Goal: Contribute content: Contribute content

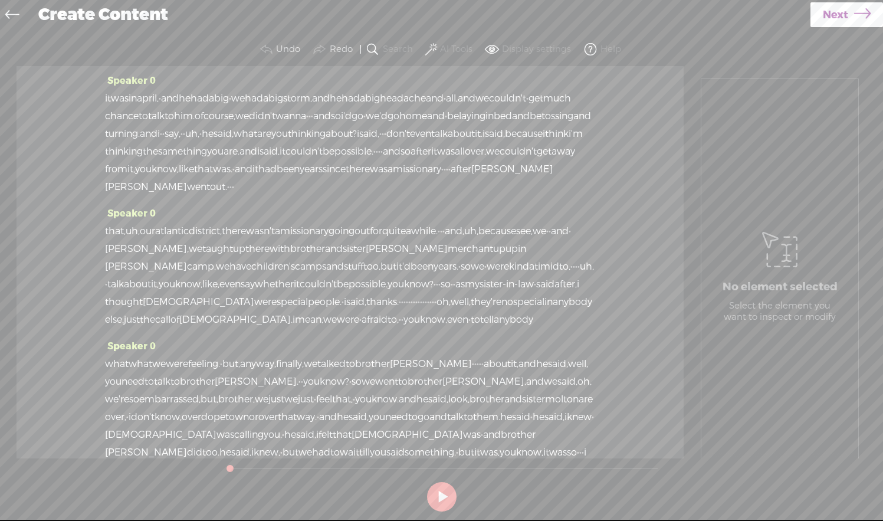
click at [10, 15] on icon at bounding box center [12, 16] width 14 height 27
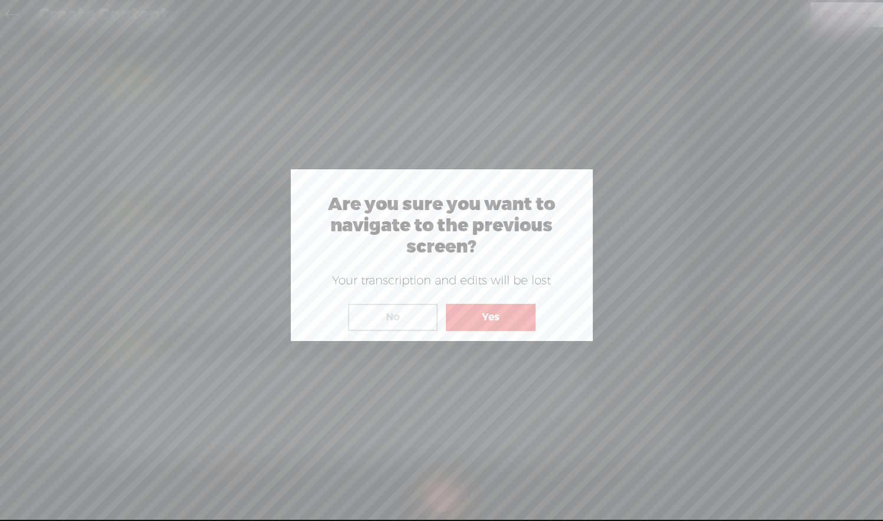
click at [480, 335] on div "Are you sure you want to navigate to the previous screen? Your transcription an…" at bounding box center [442, 255] width 302 height 172
click at [482, 318] on button "Yes" at bounding box center [491, 317] width 90 height 27
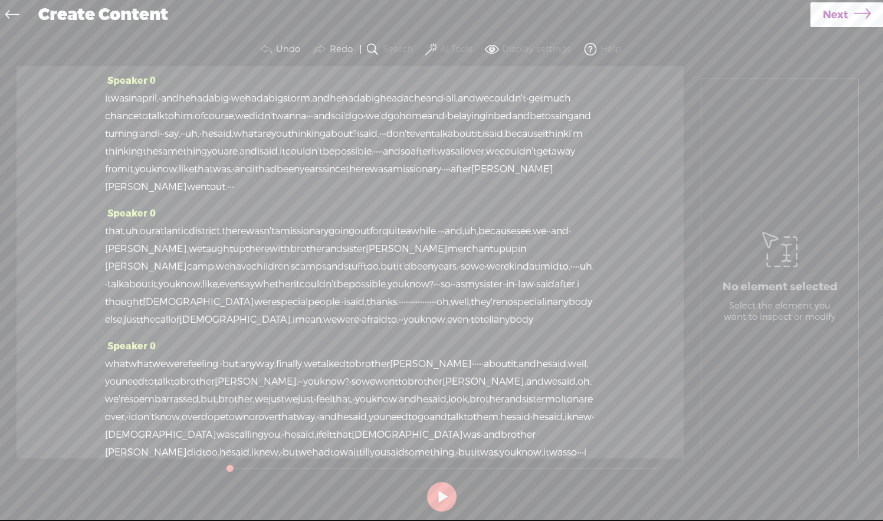
click at [844, 18] on span "Next" at bounding box center [835, 15] width 25 height 30
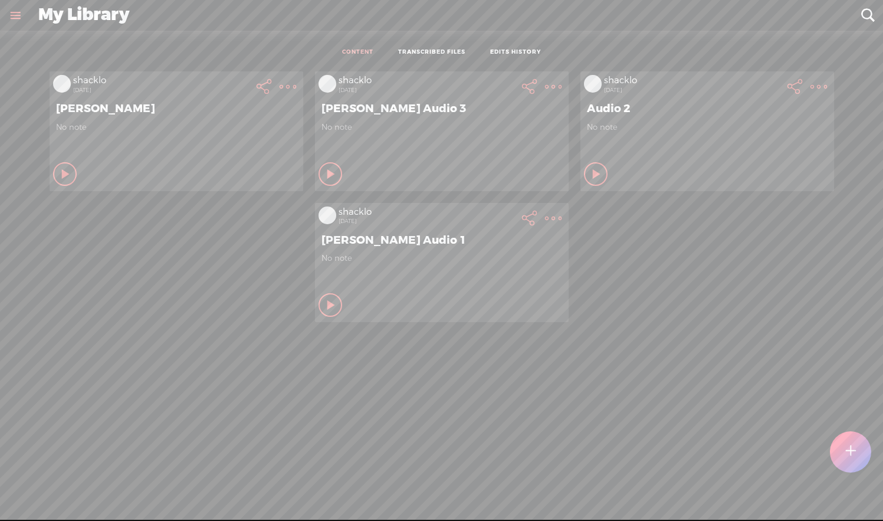
click at [854, 450] on t at bounding box center [850, 452] width 10 height 27
